Goal: Navigation & Orientation: Find specific page/section

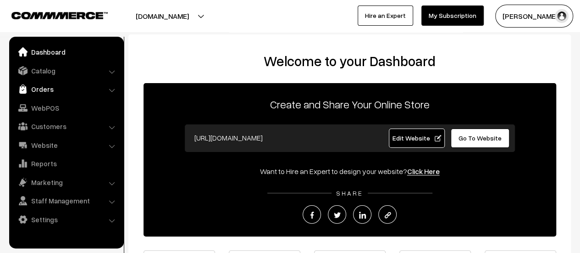
click at [49, 87] on link "Orders" at bounding box center [65, 89] width 109 height 17
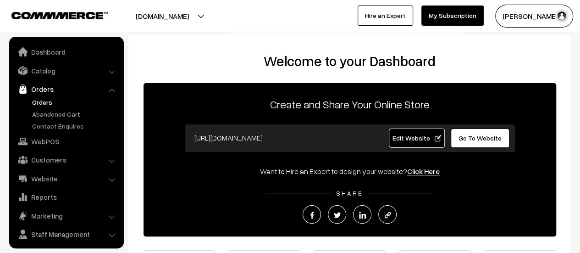
click at [39, 102] on link "Orders" at bounding box center [75, 102] width 91 height 10
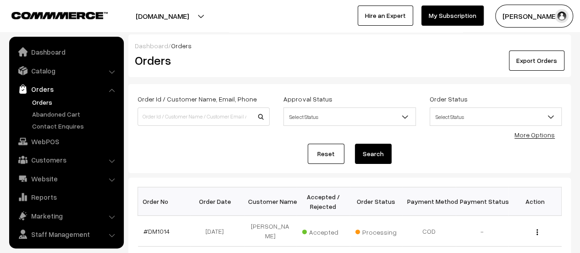
scroll to position [21, 0]
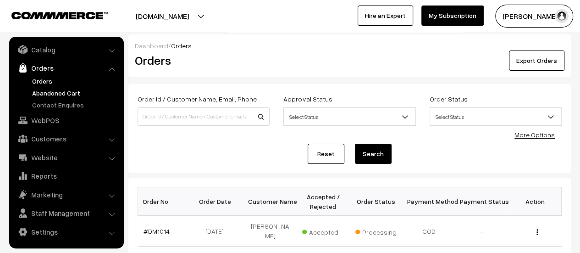
click at [66, 90] on link "Abandoned Cart" at bounding box center [75, 93] width 91 height 10
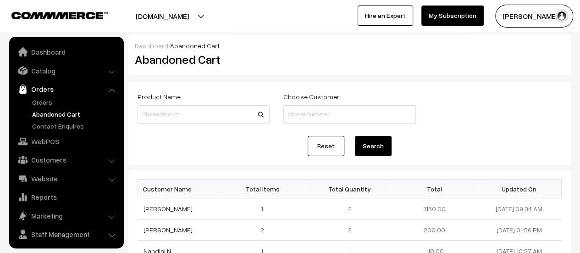
scroll to position [21, 0]
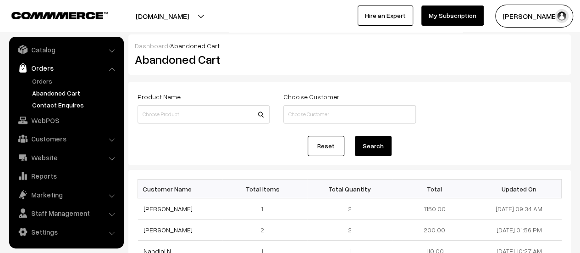
click at [70, 105] on link "Contact Enquires" at bounding box center [75, 105] width 91 height 10
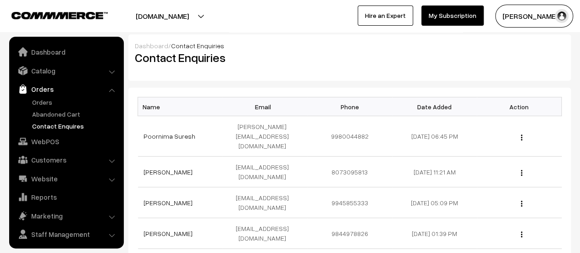
scroll to position [21, 0]
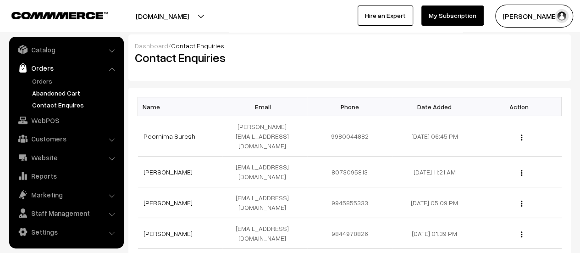
click at [68, 91] on link "Abandoned Cart" at bounding box center [75, 93] width 91 height 10
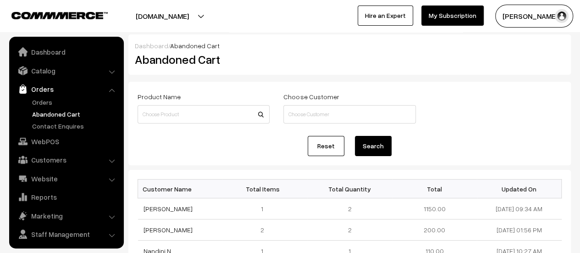
scroll to position [21, 0]
